Goal: Task Accomplishment & Management: Use online tool/utility

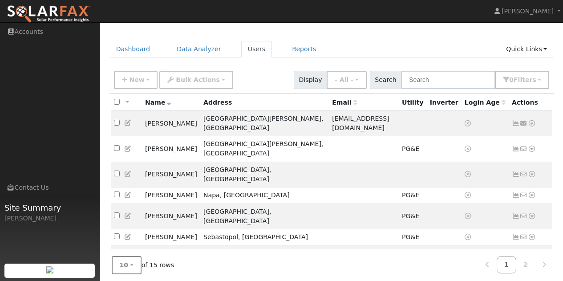
scroll to position [19, 0]
click at [128, 216] on button "10" at bounding box center [127, 265] width 30 height 18
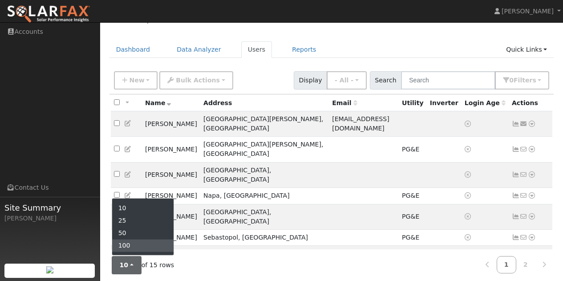
click at [131, 216] on link "100" at bounding box center [143, 245] width 62 height 12
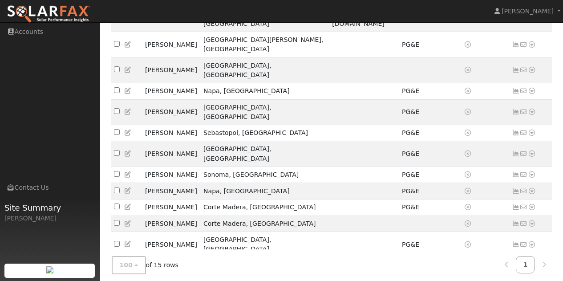
scroll to position [148, 0]
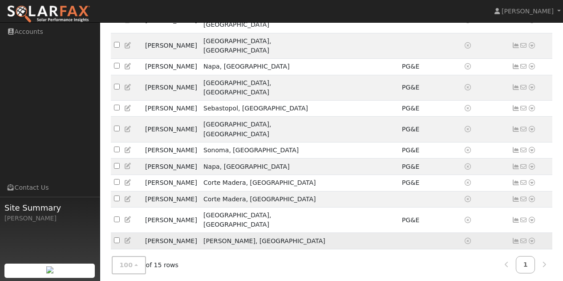
click at [450, 216] on icon at bounding box center [532, 241] width 8 height 6
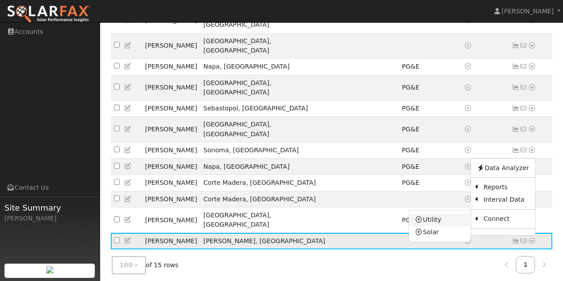
click at [431, 213] on link "Utility" at bounding box center [440, 219] width 62 height 12
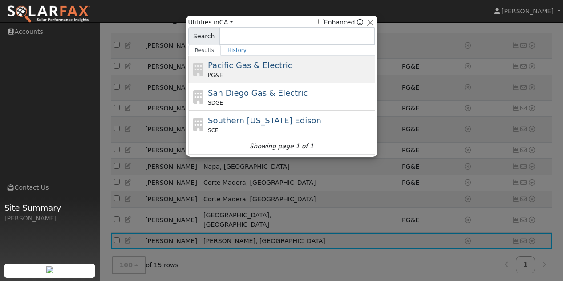
click at [219, 74] on span "PG&E" at bounding box center [215, 75] width 15 height 8
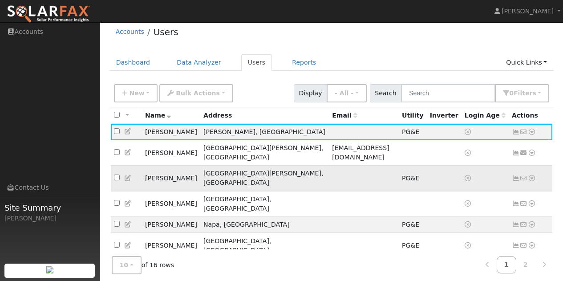
scroll to position [109, 0]
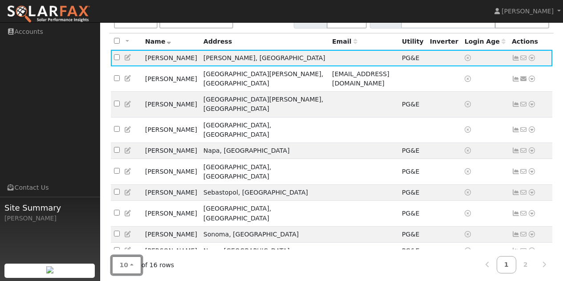
click at [133, 260] on button "10" at bounding box center [127, 265] width 30 height 18
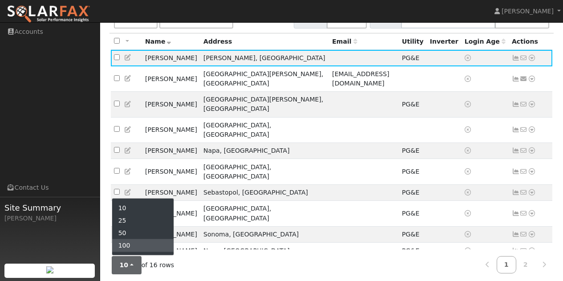
click at [132, 245] on link "100" at bounding box center [143, 245] width 62 height 12
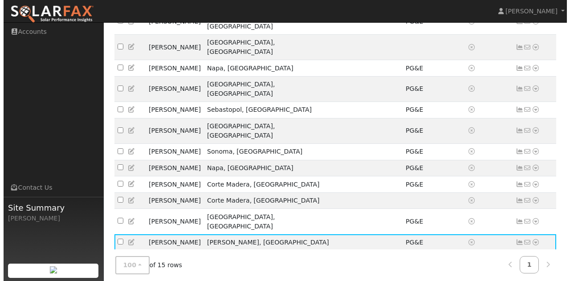
scroll to position [177, 0]
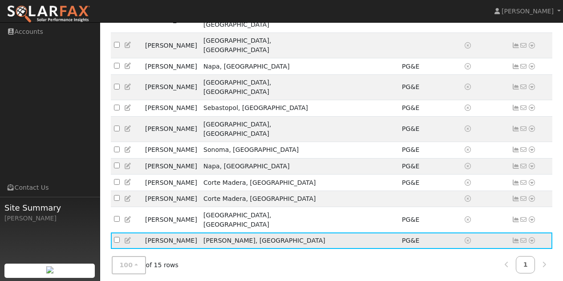
click at [530, 237] on icon at bounding box center [532, 240] width 8 height 6
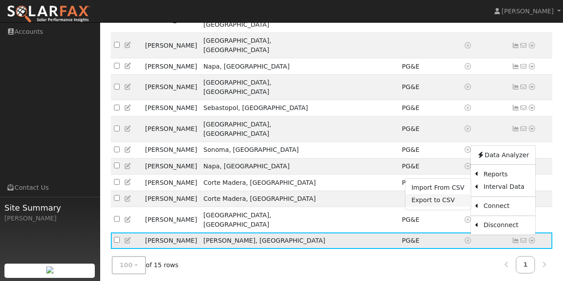
click at [428, 194] on link "Export to CSV" at bounding box center [437, 200] width 65 height 12
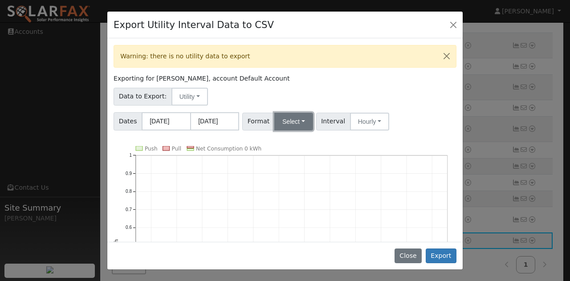
click at [288, 125] on button "Select" at bounding box center [293, 122] width 39 height 18
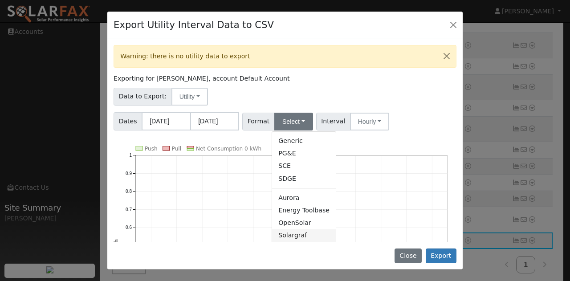
click at [290, 233] on link "Solargraf" at bounding box center [304, 235] width 64 height 12
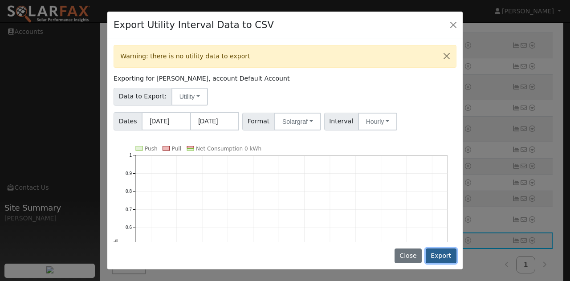
click at [447, 254] on button "Export" at bounding box center [440, 255] width 31 height 15
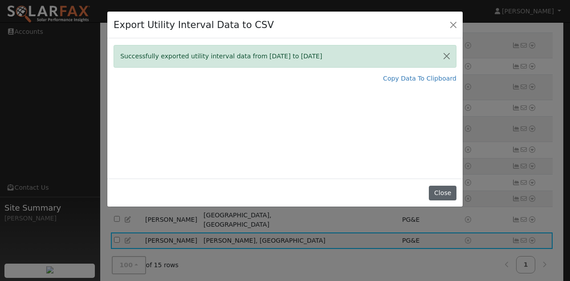
click at [442, 190] on button "Close" at bounding box center [441, 193] width 27 height 15
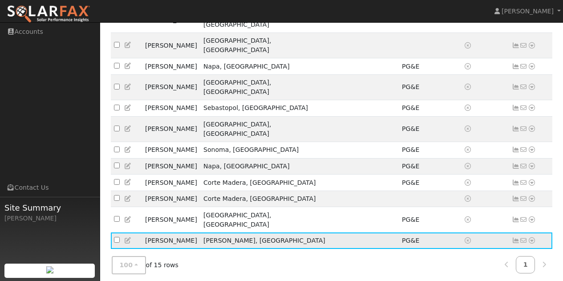
click at [532, 237] on icon at bounding box center [532, 240] width 8 height 6
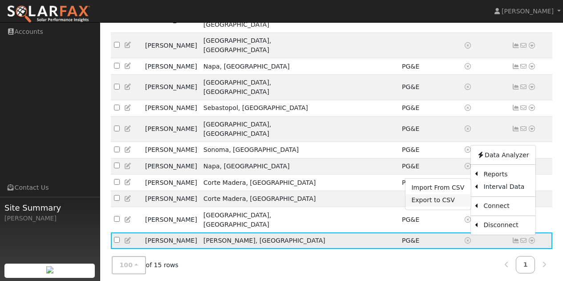
click at [439, 194] on link "Export to CSV" at bounding box center [437, 200] width 65 height 12
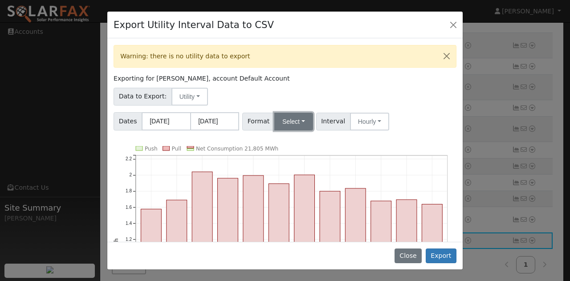
click at [287, 125] on button "Select" at bounding box center [293, 122] width 39 height 18
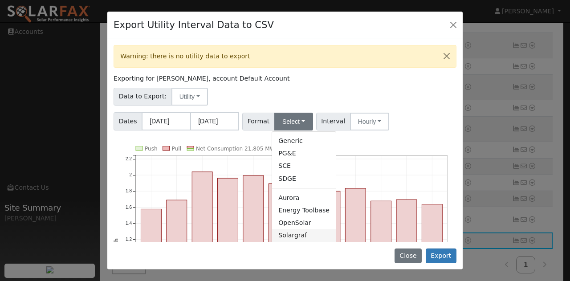
click at [286, 235] on link "Solargraf" at bounding box center [304, 235] width 64 height 12
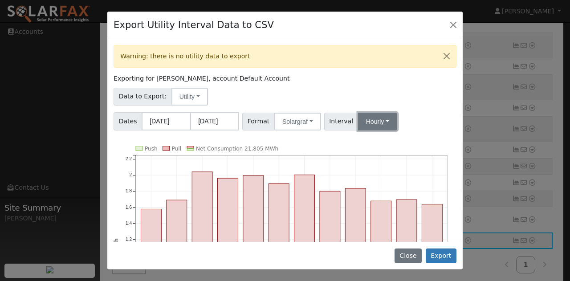
click at [380, 125] on button "Hourly" at bounding box center [377, 122] width 39 height 18
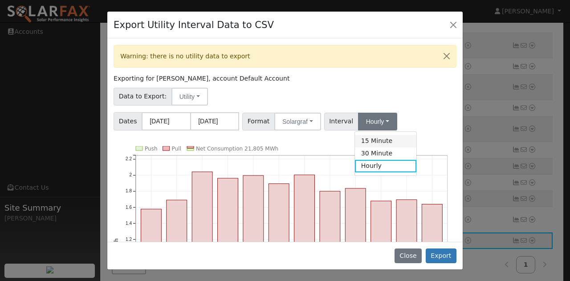
click at [375, 139] on link "15 Minute" at bounding box center [386, 141] width 62 height 12
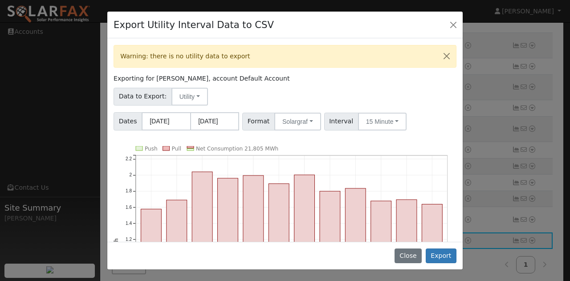
click at [408, 134] on div "Warning: there is no utility data to export Exporting for [PERSON_NAME], accoun…" at bounding box center [284, 139] width 355 height 203
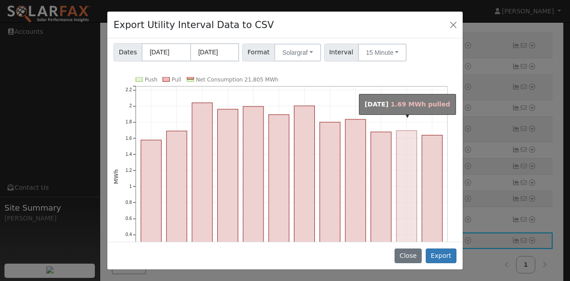
scroll to position [89, 0]
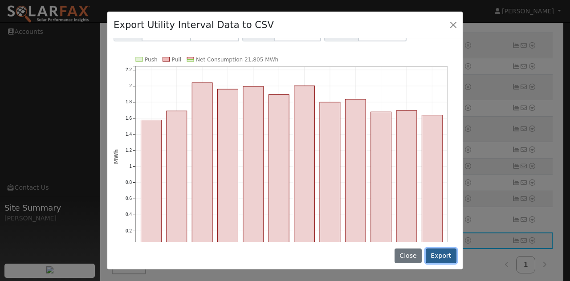
click at [440, 253] on button "Export" at bounding box center [440, 255] width 31 height 15
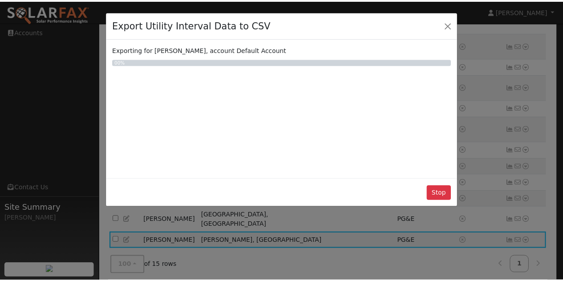
scroll to position [0, 0]
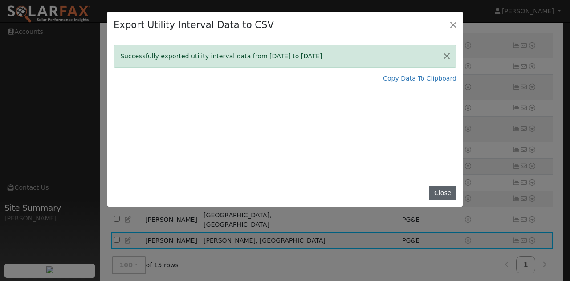
click at [447, 200] on button "Close" at bounding box center [441, 193] width 27 height 15
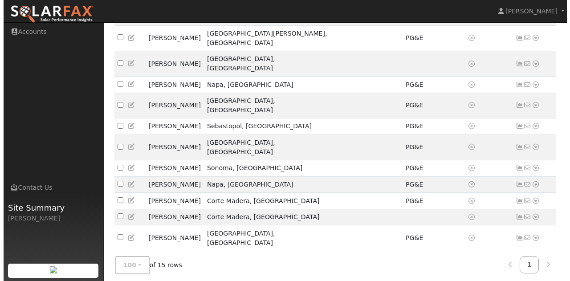
scroll to position [177, 0]
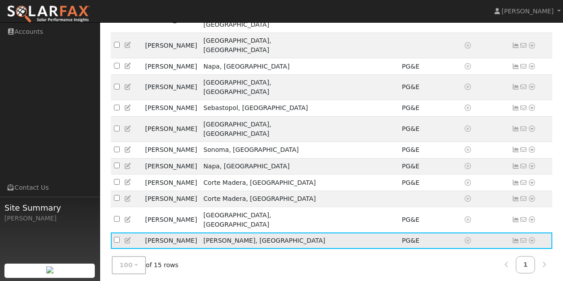
click at [532, 237] on icon at bounding box center [532, 240] width 8 height 6
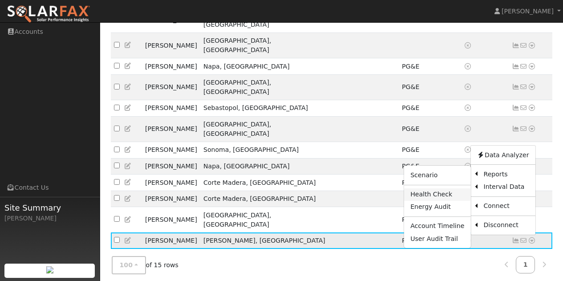
click at [427, 188] on link "Health Check" at bounding box center [437, 194] width 66 height 12
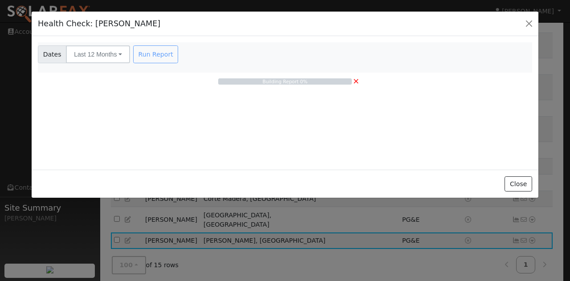
click at [213, 105] on div "Building Report 0% ×" at bounding box center [285, 95] width 494 height 44
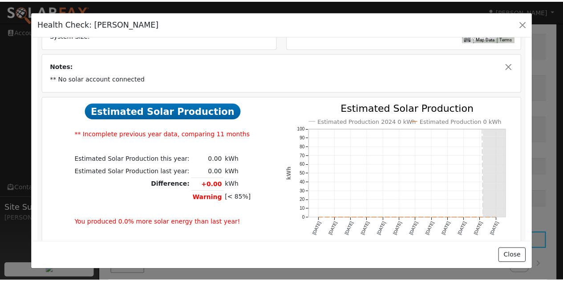
scroll to position [137, 0]
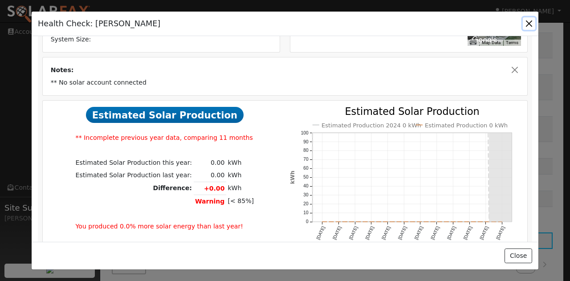
click at [531, 24] on button "button" at bounding box center [528, 23] width 12 height 12
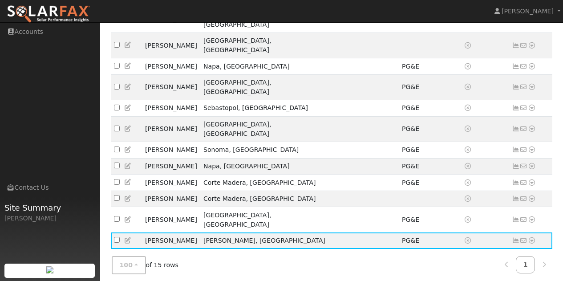
click at [531, 270] on icon at bounding box center [532, 273] width 8 height 6
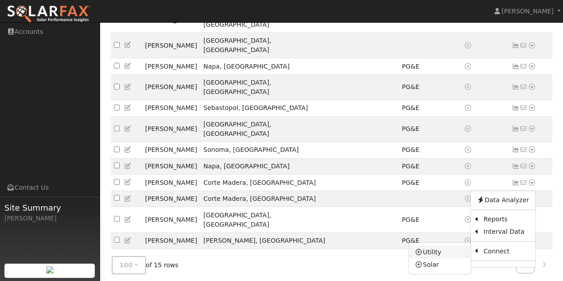
click at [428, 246] on link "Utility" at bounding box center [440, 252] width 62 height 12
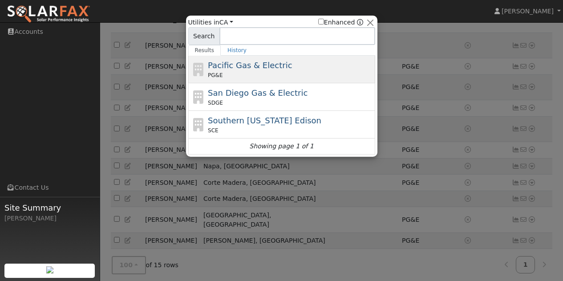
click at [245, 75] on div "PG&E" at bounding box center [290, 75] width 165 height 8
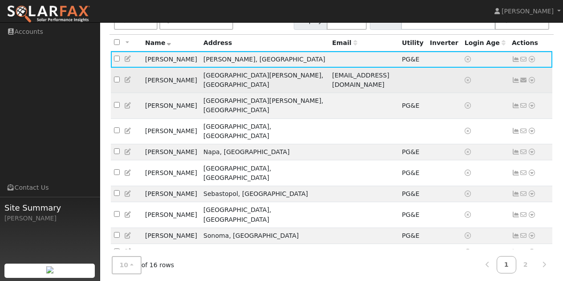
scroll to position [109, 0]
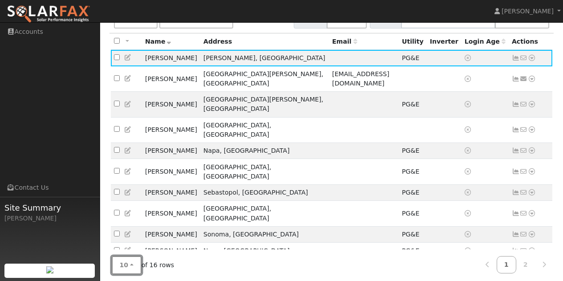
click at [127, 263] on button "10" at bounding box center [127, 265] width 30 height 18
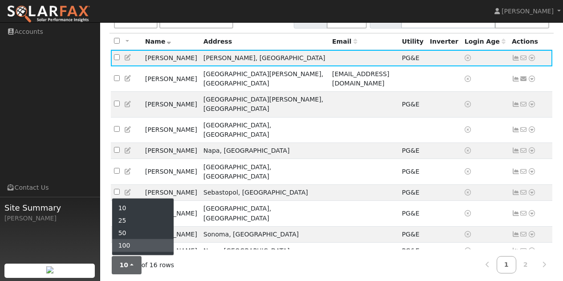
click at [127, 243] on link "100" at bounding box center [143, 245] width 62 height 12
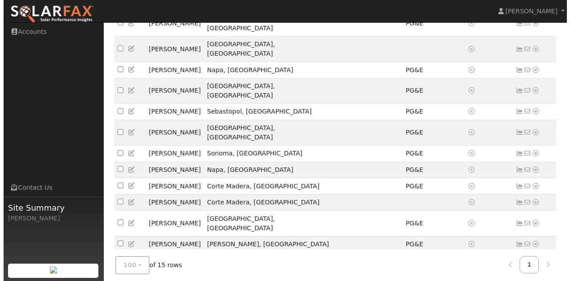
scroll to position [177, 0]
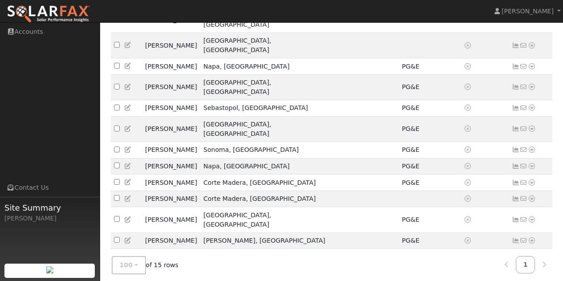
click at [530, 270] on icon at bounding box center [532, 273] width 8 height 6
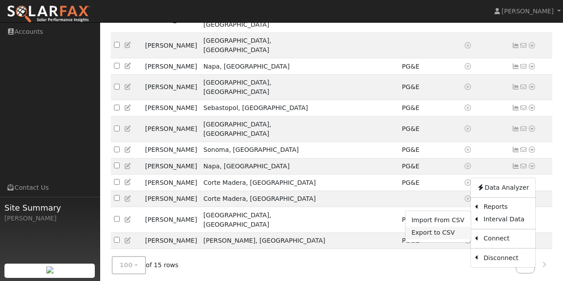
click at [436, 226] on link "Export to CSV" at bounding box center [437, 232] width 65 height 12
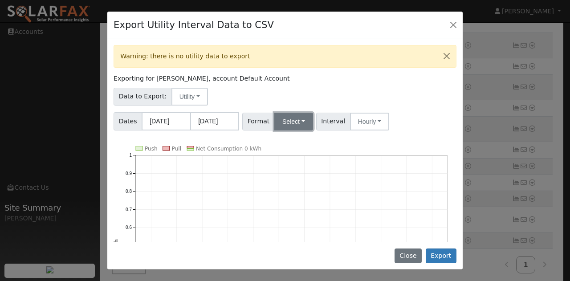
click at [288, 122] on button "Select" at bounding box center [293, 122] width 39 height 18
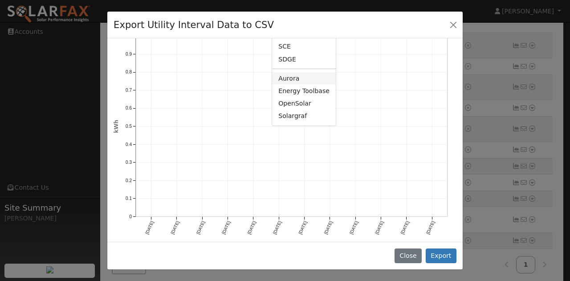
scroll to position [121, 0]
click at [291, 115] on link "Solargraf" at bounding box center [304, 114] width 64 height 12
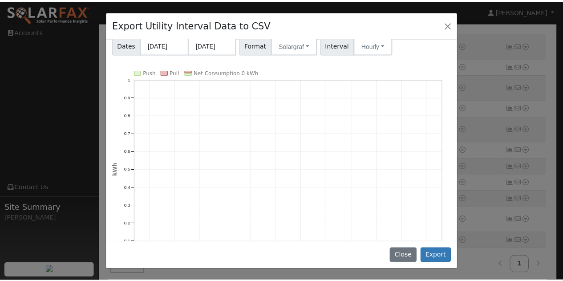
scroll to position [0, 0]
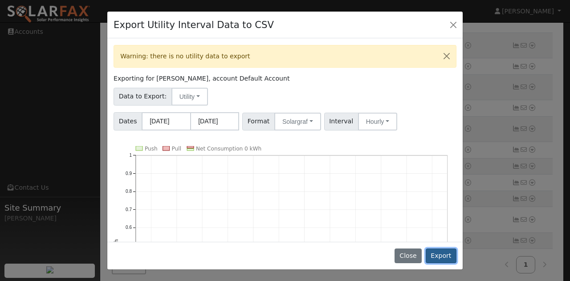
click at [440, 252] on button "Export" at bounding box center [440, 255] width 31 height 15
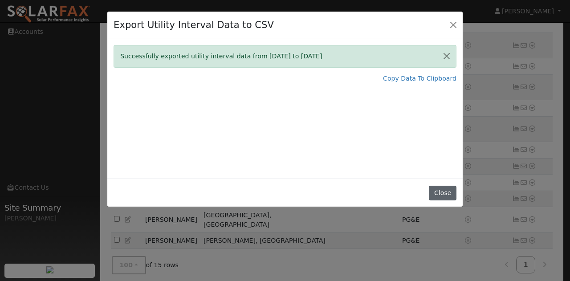
click at [447, 189] on button "Close" at bounding box center [441, 193] width 27 height 15
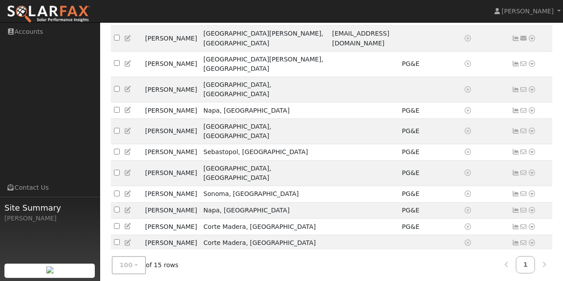
scroll to position [133, 0]
click at [117, 239] on input "checkbox" at bounding box center [117, 242] width 6 height 6
checkbox input "true"
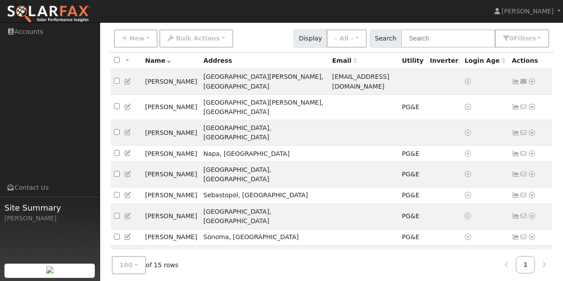
scroll to position [177, 0]
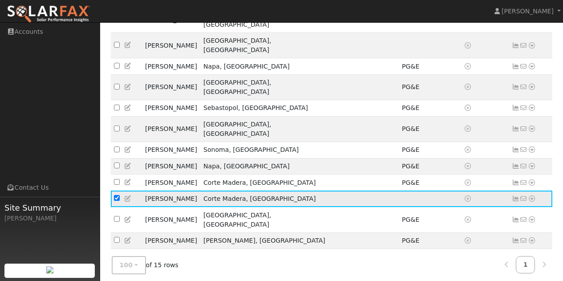
click at [223, 190] on td "Corte Madera, [GEOGRAPHIC_DATA]" at bounding box center [264, 198] width 129 height 16
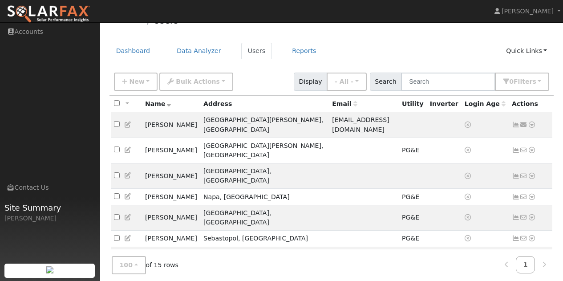
scroll to position [0, 0]
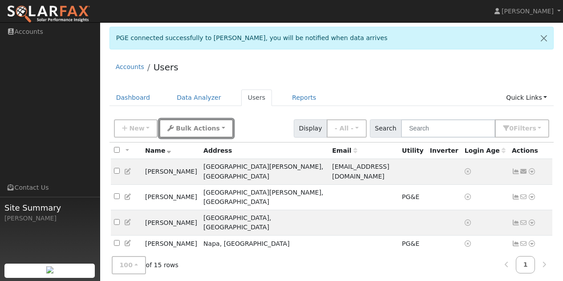
click at [204, 126] on span "Bulk Actions" at bounding box center [198, 128] width 44 height 7
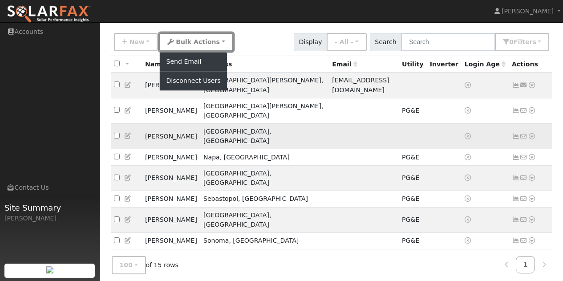
scroll to position [89, 0]
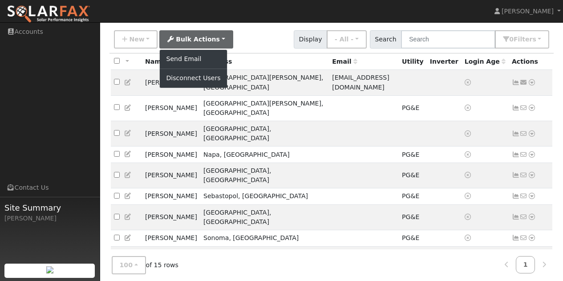
click at [266, 37] on div "New Quick Add Quick Connect Quick Convert Lead Bulk Actions Send Email Disconne…" at bounding box center [331, 37] width 439 height 21
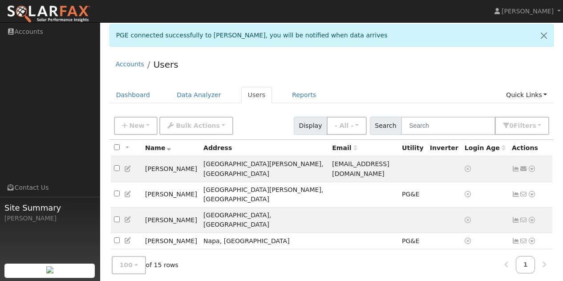
scroll to position [0, 0]
